Goal: Navigation & Orientation: Find specific page/section

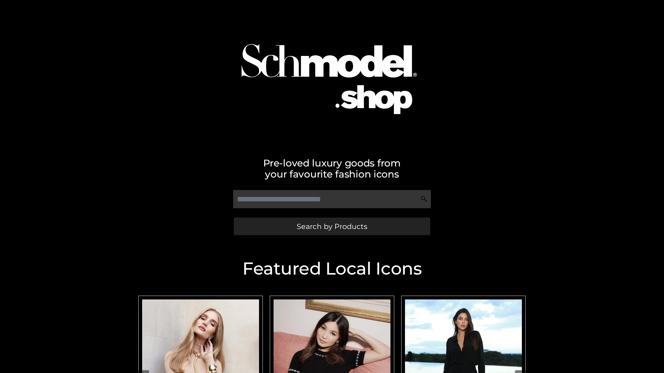
click at [332, 226] on span "Search by Products" at bounding box center [332, 226] width 71 height 7
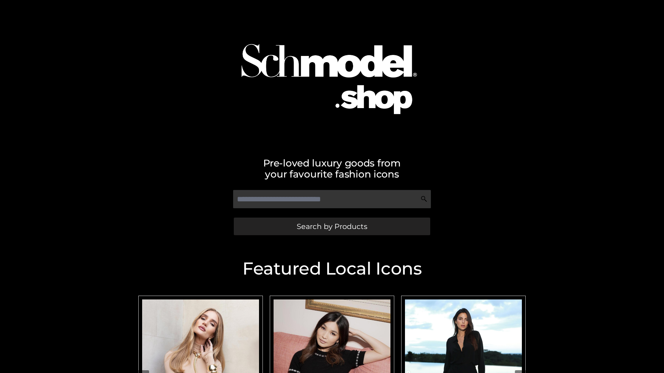
click at [332, 226] on span "Search by Products" at bounding box center [332, 226] width 71 height 7
